Goal: Navigation & Orientation: Find specific page/section

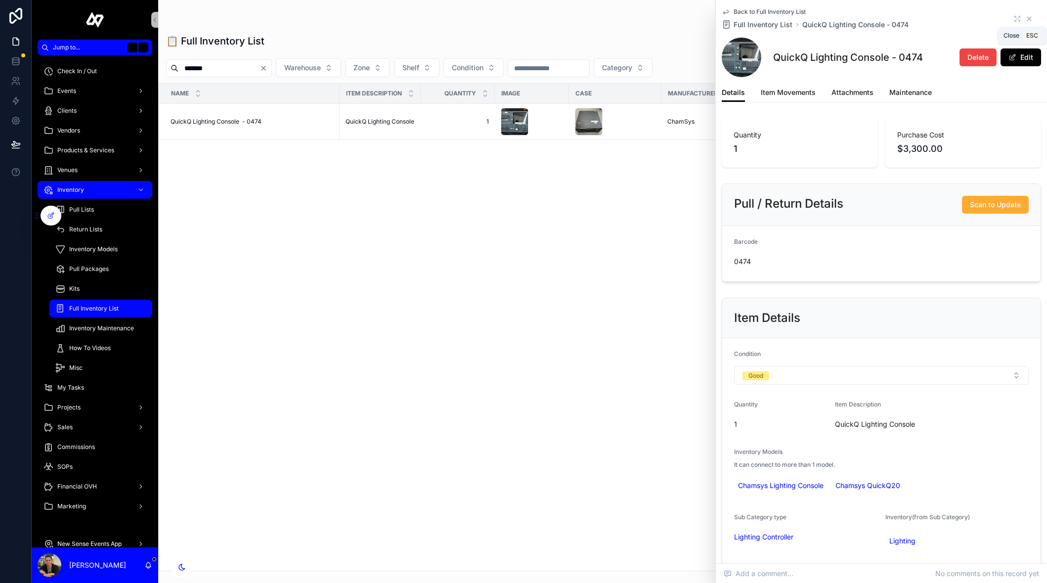
click at [1029, 20] on icon "scrollable content" at bounding box center [1029, 19] width 8 height 8
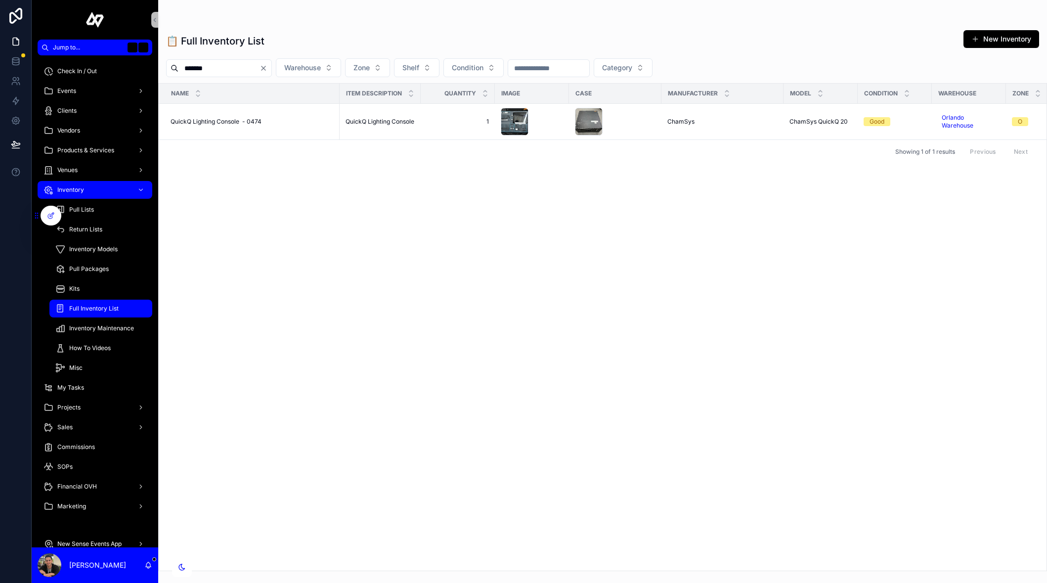
click at [372, 343] on div "Name Item Description Quantity Image Case Manufacturer Model Condition Warehous…" at bounding box center [603, 327] width 888 height 487
click at [82, 87] on div "Events" at bounding box center [95, 91] width 103 height 16
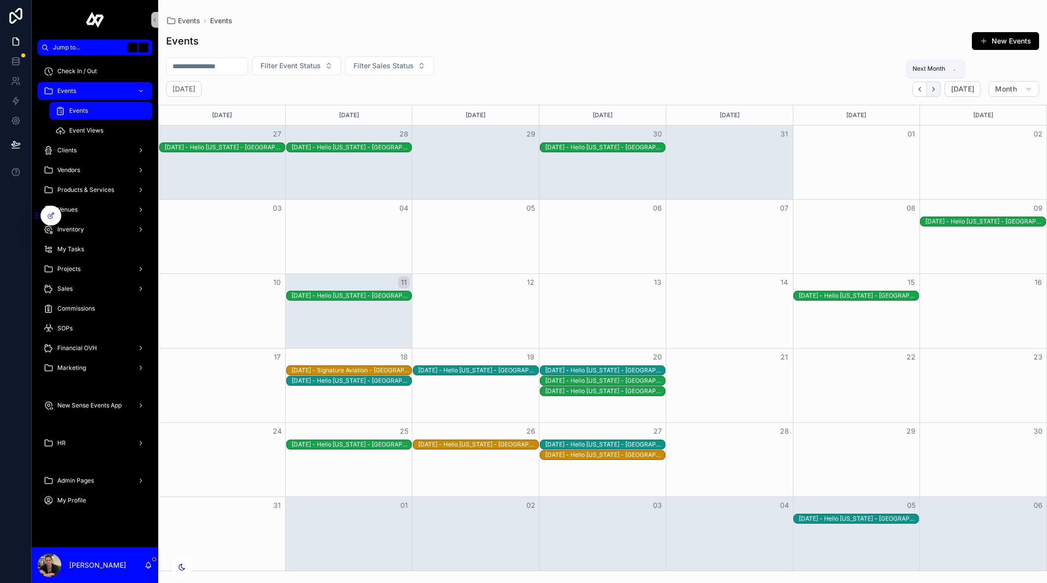
click at [939, 86] on button "Next" at bounding box center [934, 89] width 14 height 15
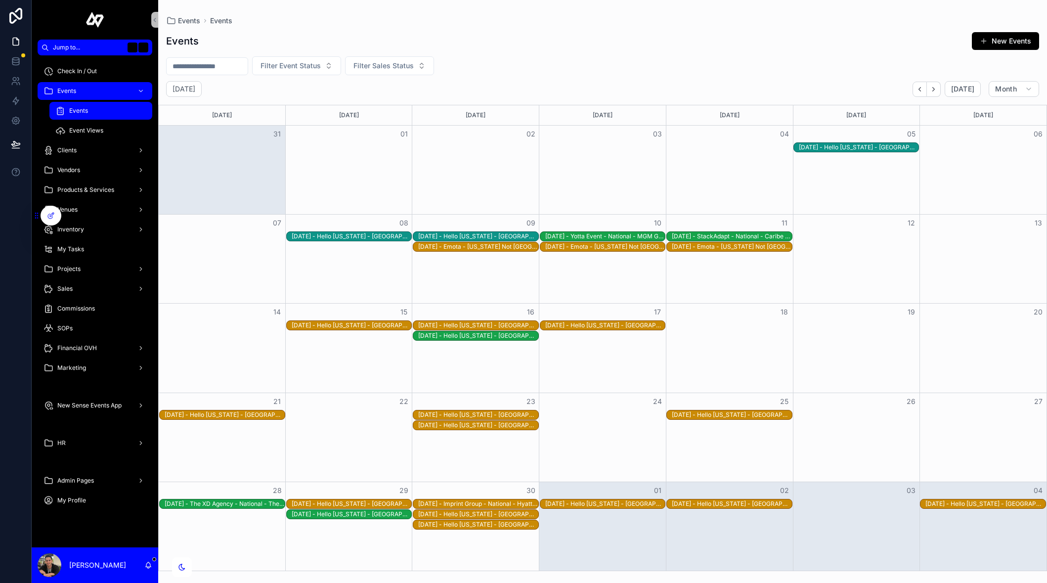
click at [771, 234] on div "[DATE] - StackAdapt - National - Caribe Royale - rec2wpbq8lC1Cci4I" at bounding box center [732, 236] width 120 height 8
